Goal: Task Accomplishment & Management: Manage account settings

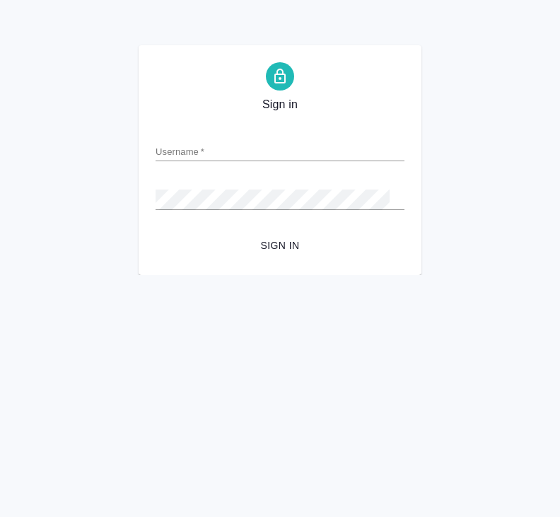
click at [502, 94] on div "Sign in Username   * Password   * urlPath   * /all-orders Sign in" at bounding box center [280, 160] width 560 height 230
click at [278, 243] on span "Sign in" at bounding box center [280, 246] width 226 height 18
click at [251, 161] on input "Username   *" at bounding box center [280, 151] width 249 height 20
click at [275, 146] on input "Username   *" at bounding box center [280, 151] width 249 height 20
click at [270, 154] on input "Username   *" at bounding box center [280, 151] width 249 height 20
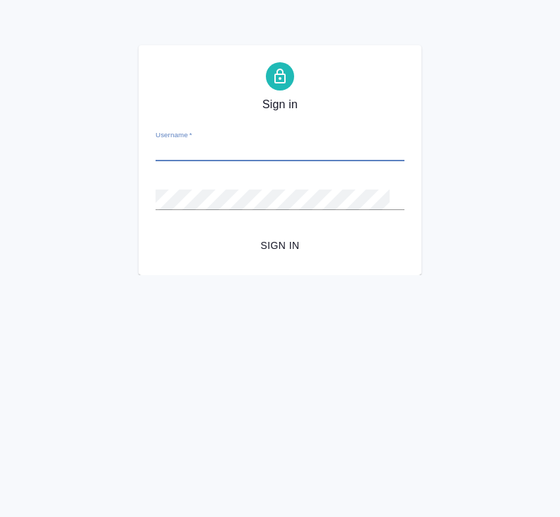
type input "[EMAIL_ADDRESS][DOMAIN_NAME]"
click at [279, 245] on button "Sign in" at bounding box center [280, 246] width 249 height 26
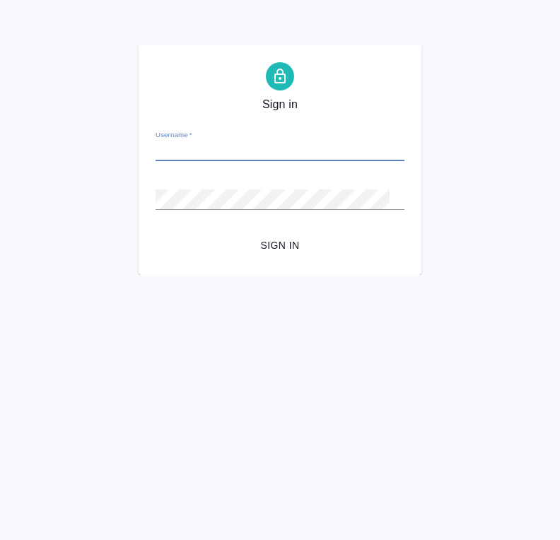
click at [258, 159] on input "Username   *" at bounding box center [280, 151] width 249 height 20
click at [312, 149] on input "Username   *" at bounding box center [280, 151] width 249 height 20
type input "[EMAIL_ADDRESS][DOMAIN_NAME]"
click at [65, 98] on div "Sign in Username   * Password   * urlPath   * / Sign in" at bounding box center [280, 160] width 560 height 230
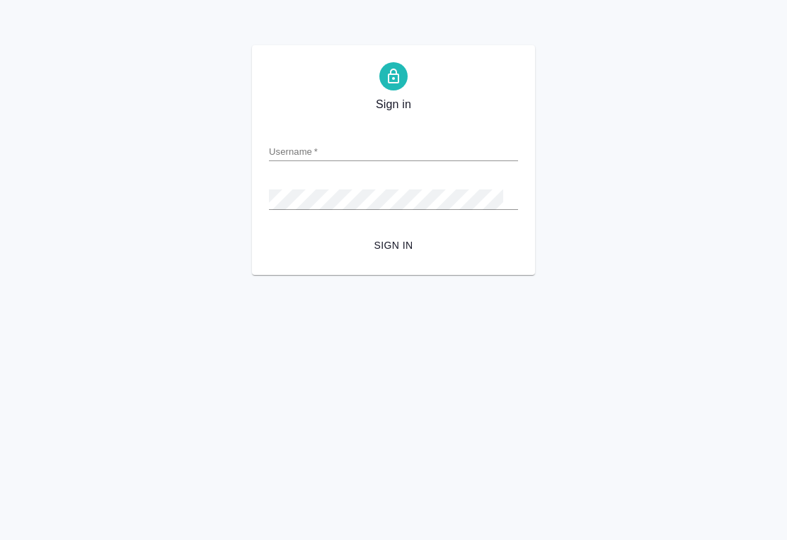
click at [87, 79] on div "Sign in Username   * Password   * urlPath   * / Sign in" at bounding box center [393, 160] width 787 height 230
